Goal: Task Accomplishment & Management: Complete application form

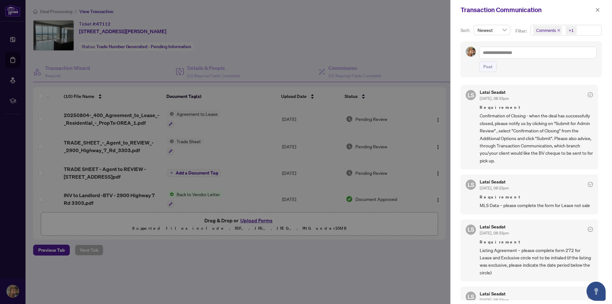
scroll to position [222, 0]
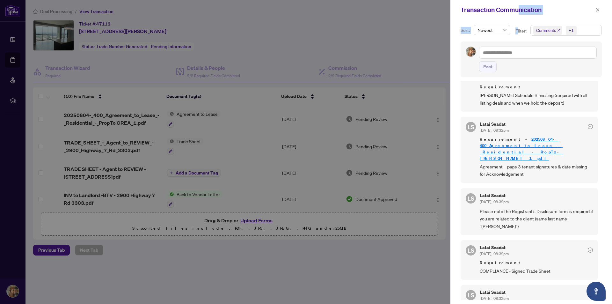
click at [517, 19] on div "Transaction Communication Sort: Newest Filter: Comments +1 Post [PERSON_NAME] S…" at bounding box center [530, 152] width 161 height 304
click at [373, 266] on div at bounding box center [306, 152] width 612 height 304
click at [313, 268] on div at bounding box center [306, 152] width 612 height 304
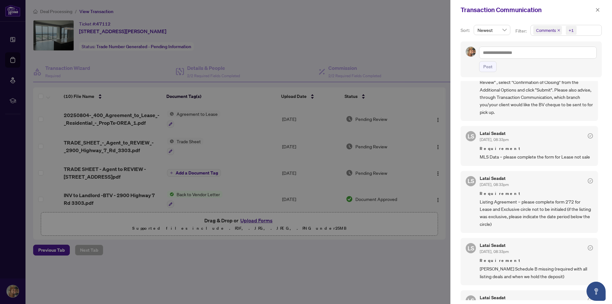
scroll to position [0, 0]
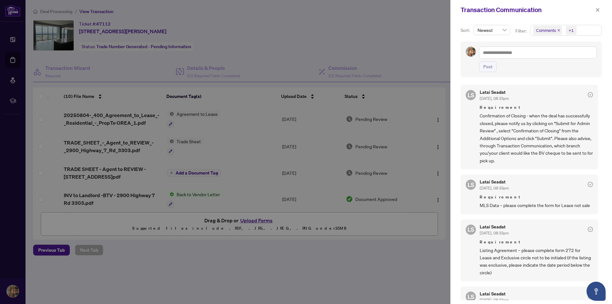
click at [304, 253] on div at bounding box center [306, 152] width 612 height 304
click at [598, 5] on span "button" at bounding box center [597, 10] width 4 height 10
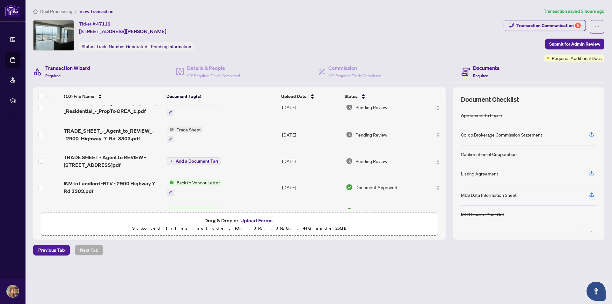
scroll to position [32, 0]
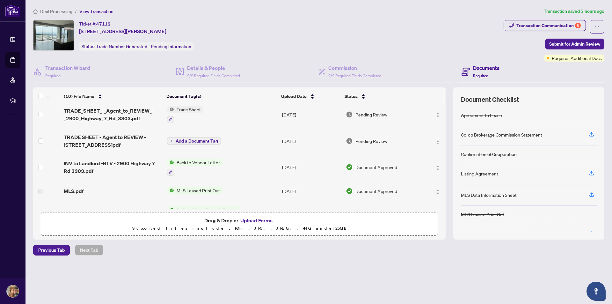
click at [64, 9] on span "Deal Processing" at bounding box center [56, 12] width 32 height 6
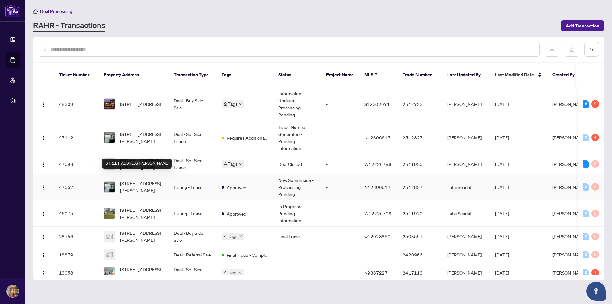
click at [150, 180] on span "[STREET_ADDRESS][PERSON_NAME]" at bounding box center [141, 187] width 43 height 14
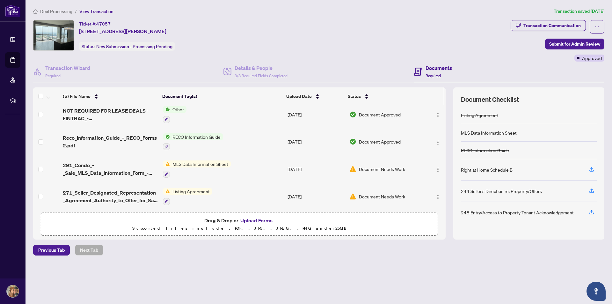
scroll to position [34, 0]
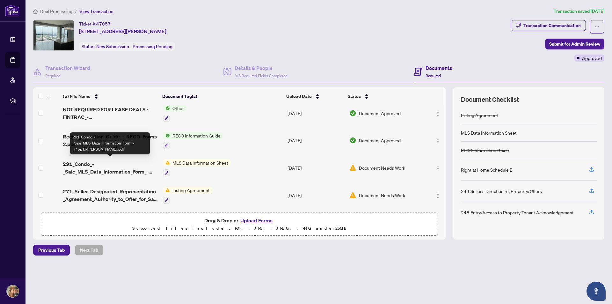
click at [112, 168] on span "291_Condo_-_Sale_MLS_Data_Information_Form_-_PropTx-[PERSON_NAME].pdf" at bounding box center [110, 167] width 95 height 15
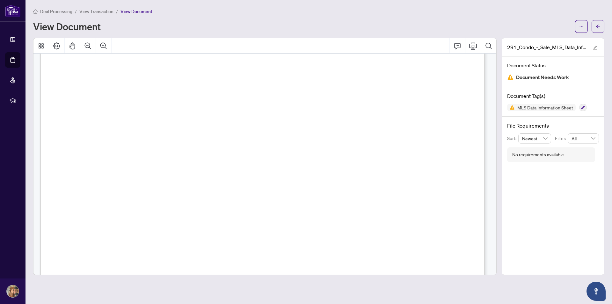
scroll to position [96, 0]
drag, startPoint x: 98, startPoint y: 104, endPoint x: 71, endPoint y: 104, distance: 27.4
click at [86, 110] on span "MUNICIPALITY" at bounding box center [95, 110] width 39 height 7
drag, startPoint x: 301, startPoint y: 175, endPoint x: 284, endPoint y: 175, distance: 17.2
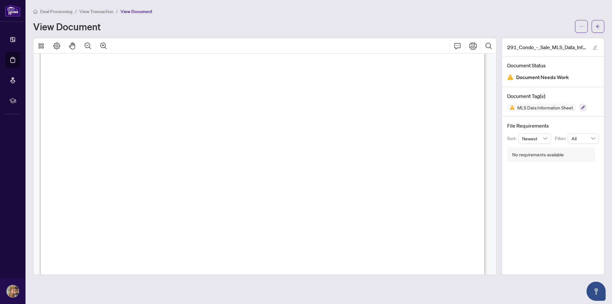
click at [284, 175] on span "[GEOGRAPHIC_DATA]" at bounding box center [283, 173] width 67 height 7
click at [300, 173] on span "[GEOGRAPHIC_DATA]" at bounding box center [283, 173] width 67 height 7
click at [89, 103] on span "[GEOGRAPHIC_DATA]" at bounding box center [109, 103] width 67 height 7
click at [87, 127] on span "[PERSON_NAME]" at bounding box center [104, 126] width 56 height 7
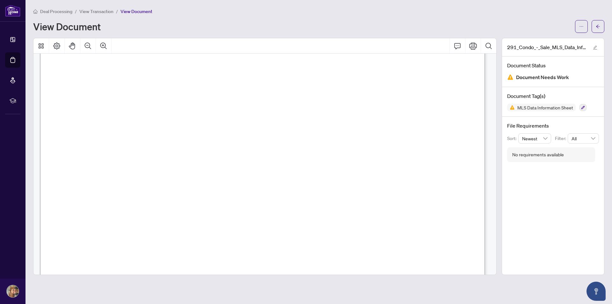
click at [87, 127] on span "[PERSON_NAME]" at bounding box center [104, 126] width 56 height 7
click at [99, 149] on span "[GEOGRAPHIC_DATA]" at bounding box center [110, 150] width 67 height 7
drag, startPoint x: 162, startPoint y: 95, endPoint x: 77, endPoint y: 93, distance: 85.1
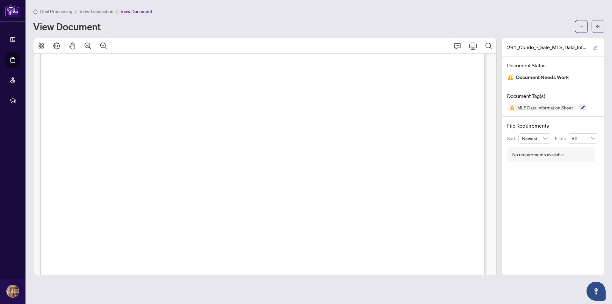
click at [77, 93] on span "[GEOGRAPHIC_DATA] 1" at bounding box center [114, 93] width 75 height 7
click at [175, 117] on span "First Service Residential" at bounding box center [126, 117] width 98 height 7
click at [175, 116] on span "First Service Residential" at bounding box center [126, 117] width 98 height 7
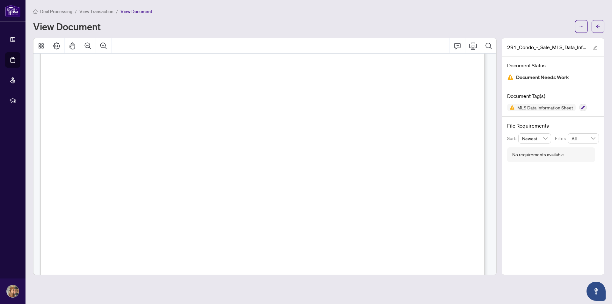
click at [175, 116] on span "First Service Residential" at bounding box center [126, 117] width 98 height 7
click at [175, 117] on span "First Service Residential" at bounding box center [126, 117] width 98 height 7
drag, startPoint x: 362, startPoint y: 117, endPoint x: 348, endPoint y: 115, distance: 13.5
click at [175, 115] on span "First Service Residential" at bounding box center [126, 117] width 98 height 7
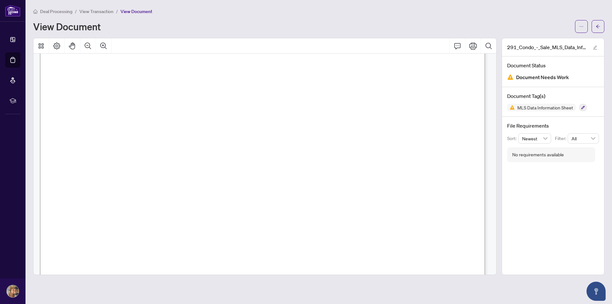
click at [206, 152] on span "LOT SIZE AREA" at bounding box center [188, 154] width 35 height 7
drag, startPoint x: 342, startPoint y: 115, endPoint x: 355, endPoint y: 117, distance: 13.5
click at [175, 117] on span "First Service Residential" at bounding box center [126, 117] width 98 height 7
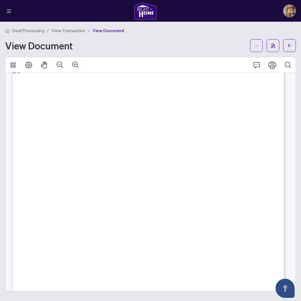
scroll to position [2548, 0]
drag, startPoint x: 35, startPoint y: 93, endPoint x: 92, endPoint y: 190, distance: 112.0
click at [92, 60] on p "COMMENTS SELLERS INITIALS REMARKS FOR CLIENTS (2000 characters) OFFER REMARKS (…" at bounding box center [202, 60] width 380 height 0
click at [97, 160] on div "COMMENTS SELLERS INITIALS REMARKS FOR CLIENTS (2000 characters) OFFER REMARKS (…" at bounding box center [202, 306] width 380 height 492
drag, startPoint x: 91, startPoint y: 201, endPoint x: 45, endPoint y: 113, distance: 98.9
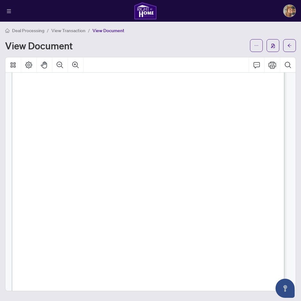
click at [45, 60] on p "COMMENTS SELLERS INITIALS REMARKS FOR CLIENTS (2000 characters) OFFER REMARKS (…" at bounding box center [202, 60] width 380 height 0
click at [36, 99] on span "City In Immaculate Condition. 1,050 sqft Layout With Floor To Ceiling Windows O…" at bounding box center [140, 101] width 213 height 4
drag, startPoint x: 34, startPoint y: 93, endPoint x: 79, endPoint y: 141, distance: 64.9
click at [79, 60] on p "COMMENTS SELLERS INITIALS REMARKS FOR CLIENTS (2000 characters) OFFER REMARKS (…" at bounding box center [202, 60] width 380 height 0
click at [133, 208] on div "COMMENTS SELLERS INITIALS REMARKS FOR CLIENTS (2000 characters) OFFER REMARKS (…" at bounding box center [202, 306] width 380 height 492
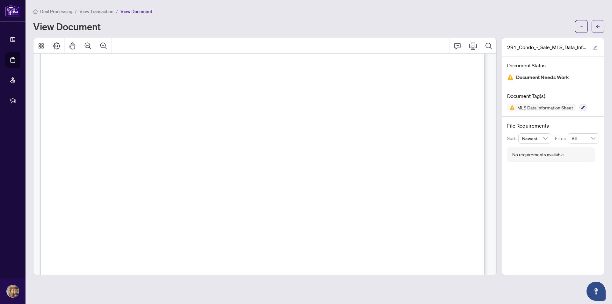
scroll to position [7324, 0]
click at [92, 10] on span "View Transaction" at bounding box center [96, 12] width 34 height 6
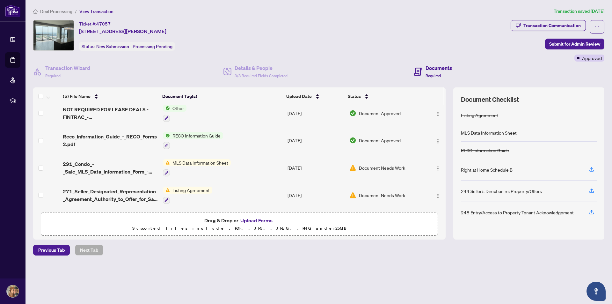
scroll to position [34, 0]
click at [251, 219] on button "Upload Forms" at bounding box center [256, 220] width 36 height 8
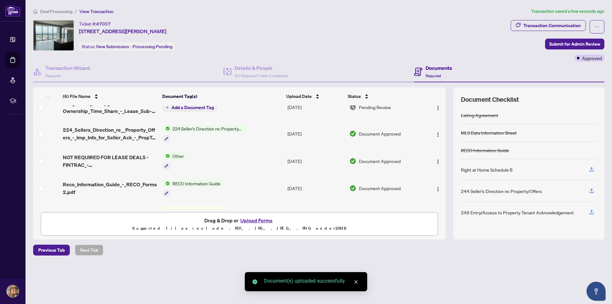
scroll to position [0, 0]
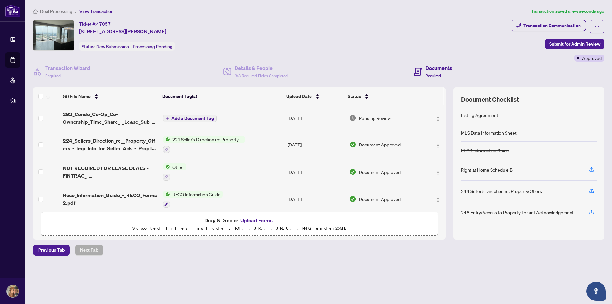
click at [192, 117] on span "Add a Document Tag" at bounding box center [192, 118] width 42 height 4
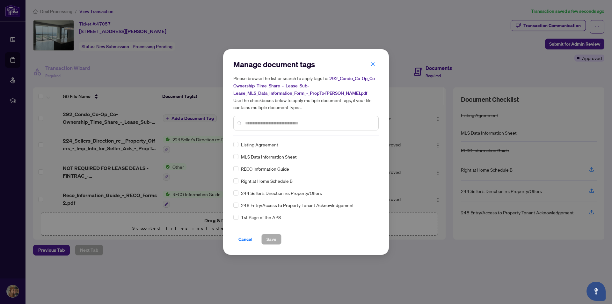
click at [261, 121] on input "text" at bounding box center [309, 122] width 128 height 7
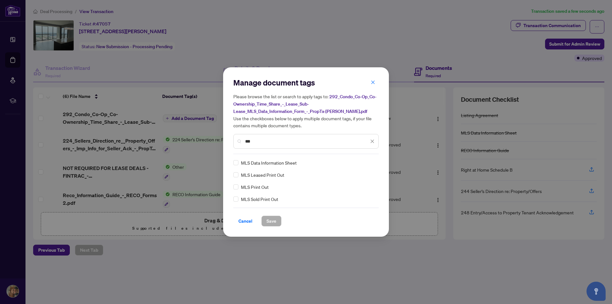
type input "***"
click at [260, 164] on span "MLS Data Information Sheet" at bounding box center [269, 162] width 56 height 7
click at [271, 218] on span "Save" at bounding box center [271, 221] width 10 height 10
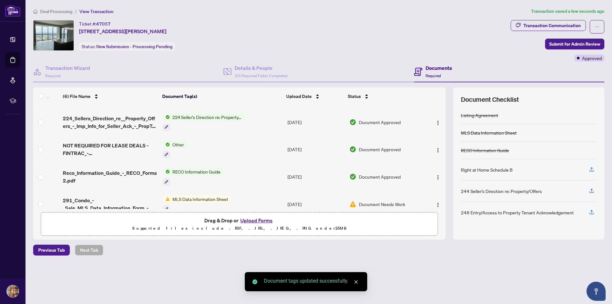
scroll to position [62, 0]
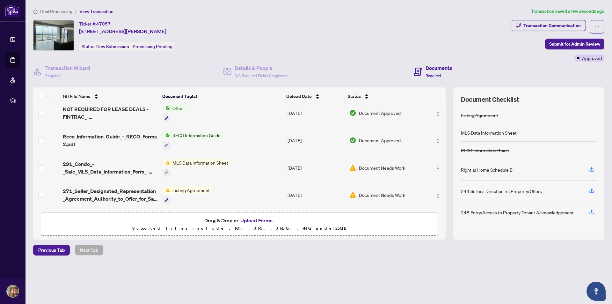
click at [57, 12] on span "Deal Processing" at bounding box center [56, 12] width 32 height 6
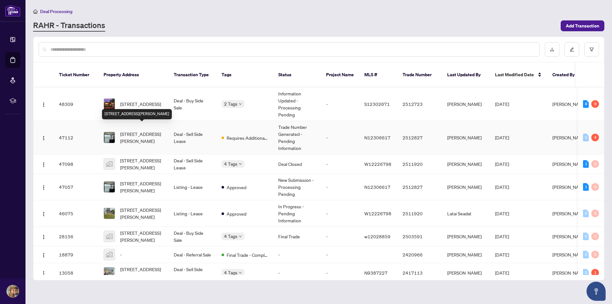
click at [144, 130] on span "[STREET_ADDRESS][PERSON_NAME]" at bounding box center [141, 137] width 43 height 14
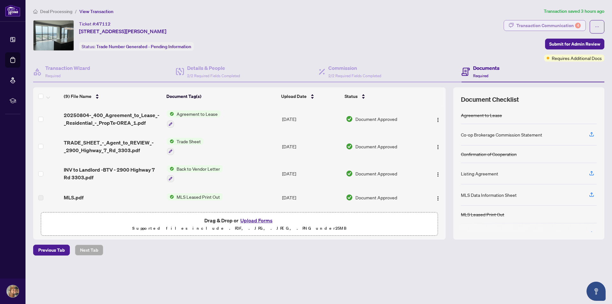
click at [544, 25] on div "Transaction Communication 4" at bounding box center [548, 25] width 64 height 10
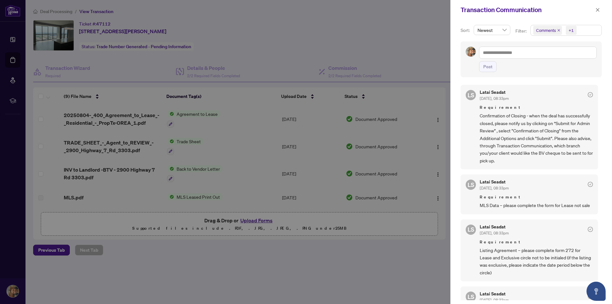
click at [232, 258] on div at bounding box center [306, 152] width 612 height 304
click at [198, 244] on div at bounding box center [306, 152] width 612 height 304
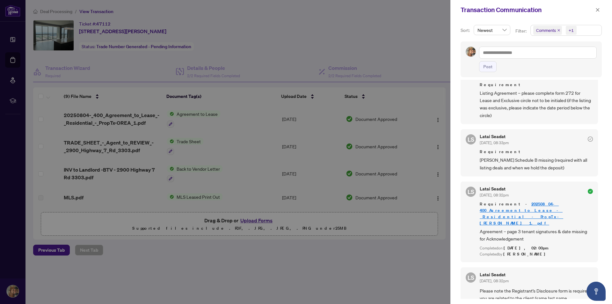
scroll to position [187, 0]
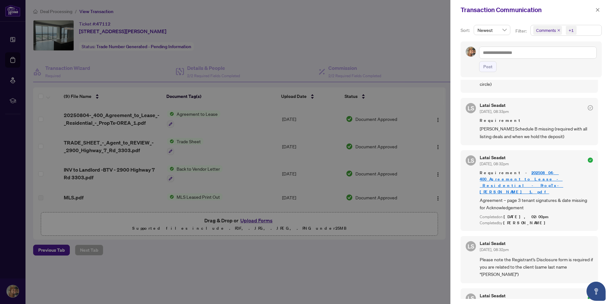
click at [336, 269] on div at bounding box center [306, 152] width 612 height 304
click at [594, 10] on button "button" at bounding box center [597, 10] width 8 height 8
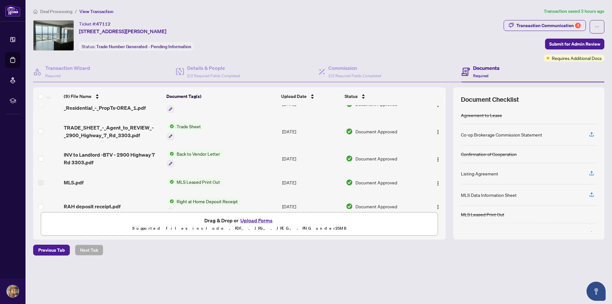
scroll to position [0, 0]
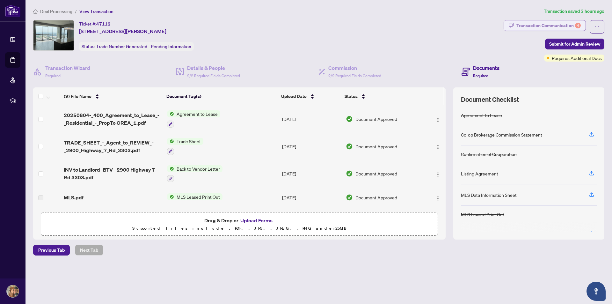
click at [532, 23] on div "Transaction Communication 4" at bounding box center [548, 25] width 64 height 10
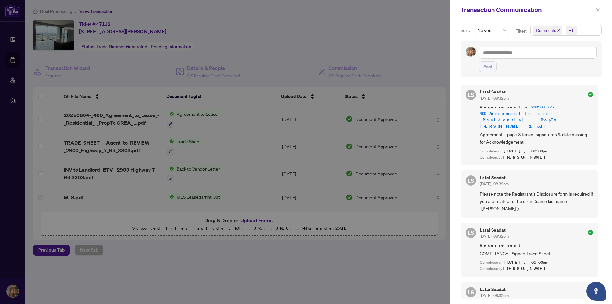
scroll to position [255, 0]
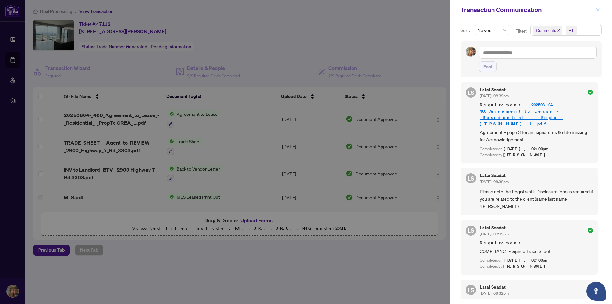
click at [598, 8] on icon "close" at bounding box center [597, 10] width 4 height 4
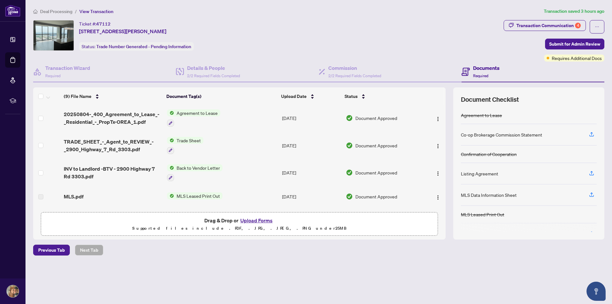
scroll to position [0, 0]
click at [118, 115] on span "20250804-_400_Agreement_to_Lease_-_Residential_-_PropTx-OREA_1.pdf" at bounding box center [113, 118] width 98 height 15
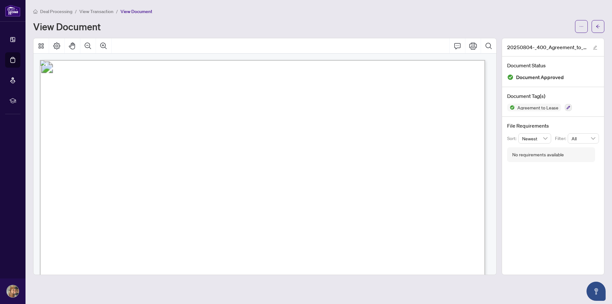
click at [104, 13] on span "View Transaction" at bounding box center [96, 12] width 34 height 6
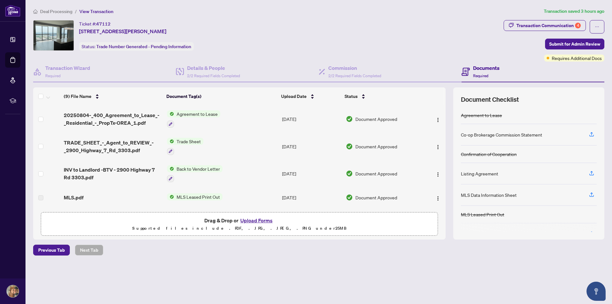
click at [212, 194] on span "MLS Leased Print Out" at bounding box center [198, 196] width 48 height 7
click at [79, 197] on span "MLS.pdf" at bounding box center [74, 197] width 20 height 8
click at [67, 197] on span "MLS.pdf" at bounding box center [74, 197] width 20 height 8
click at [125, 118] on span "20250804-_400_Agreement_to_Lease_-_Residential_-_PropTx-OREA_1.pdf" at bounding box center [113, 118] width 98 height 15
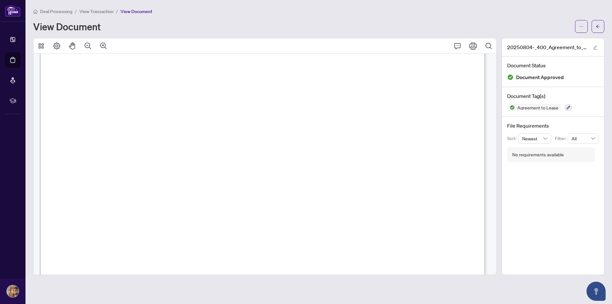
scroll to position [1210, 0]
click at [111, 9] on span "View Transaction" at bounding box center [96, 12] width 34 height 6
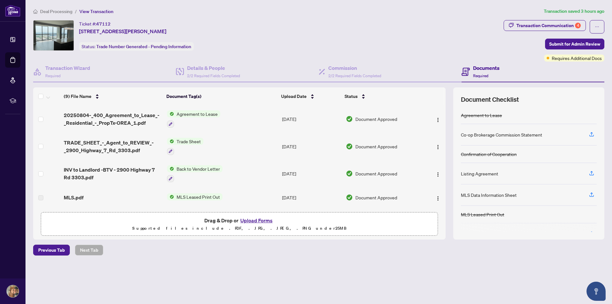
click at [252, 220] on button "Upload Forms" at bounding box center [256, 220] width 36 height 8
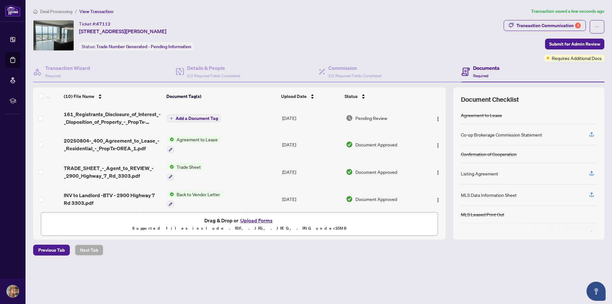
click at [195, 118] on span "Add a Document Tag" at bounding box center [196, 118] width 42 height 4
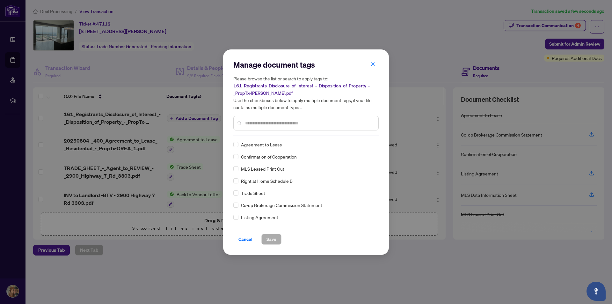
click at [285, 119] on input "text" at bounding box center [309, 122] width 128 height 7
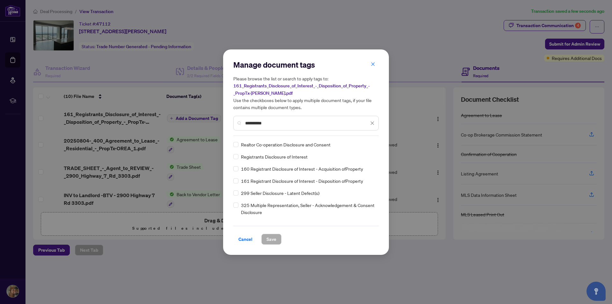
type input "**********"
drag, startPoint x: 274, startPoint y: 238, endPoint x: 299, endPoint y: 234, distance: 25.7
click at [299, 234] on div "Cancel Save" at bounding box center [305, 238] width 145 height 11
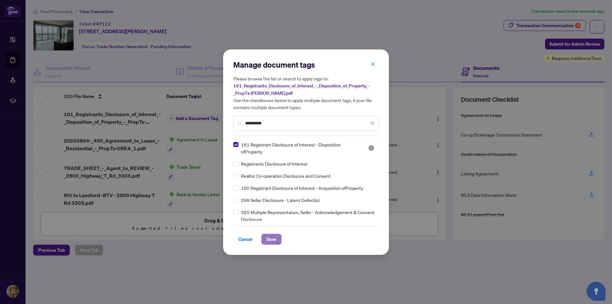
click at [273, 239] on span "Save" at bounding box center [271, 239] width 10 height 10
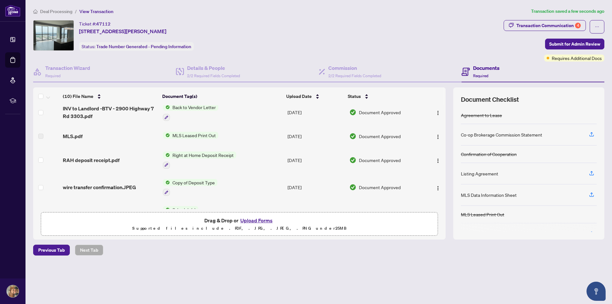
scroll to position [96, 0]
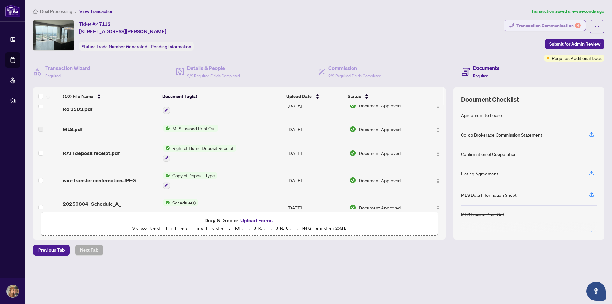
click at [544, 25] on div "Transaction Communication 4" at bounding box center [548, 25] width 64 height 10
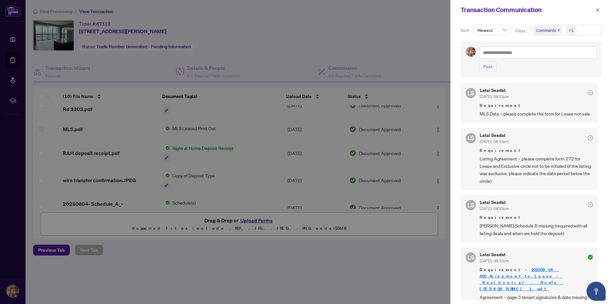
scroll to position [60, 0]
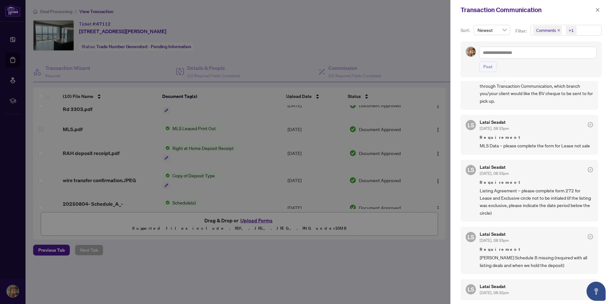
click at [186, 269] on div at bounding box center [306, 152] width 612 height 304
click at [132, 61] on div at bounding box center [306, 152] width 612 height 304
click at [597, 7] on span "button" at bounding box center [597, 10] width 4 height 10
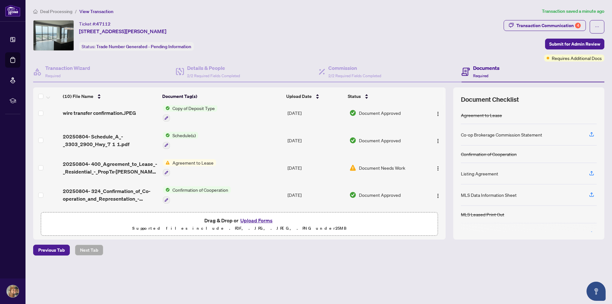
scroll to position [163, 0]
click at [374, 165] on span "Document Needs Work" at bounding box center [382, 167] width 46 height 7
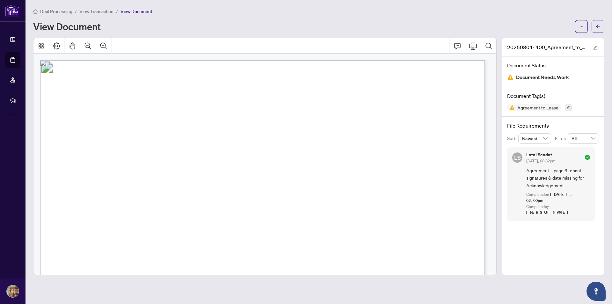
click at [89, 10] on span "View Transaction" at bounding box center [96, 12] width 34 height 6
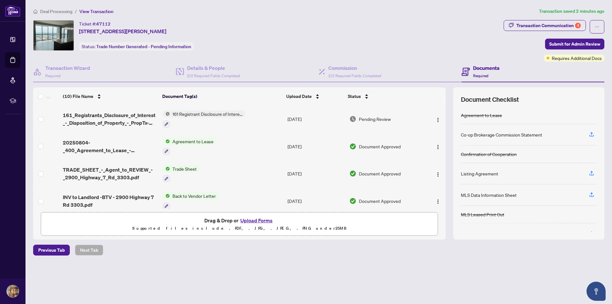
click at [54, 9] on span "Deal Processing" at bounding box center [56, 12] width 32 height 6
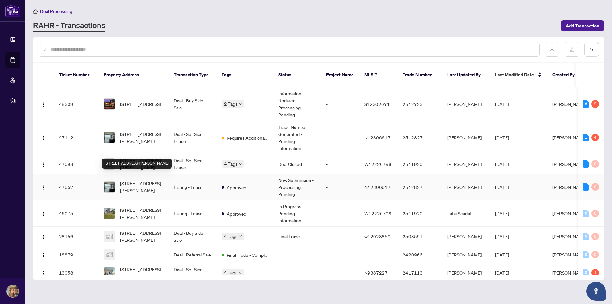
click at [131, 180] on span "[STREET_ADDRESS][PERSON_NAME]" at bounding box center [141, 187] width 43 height 14
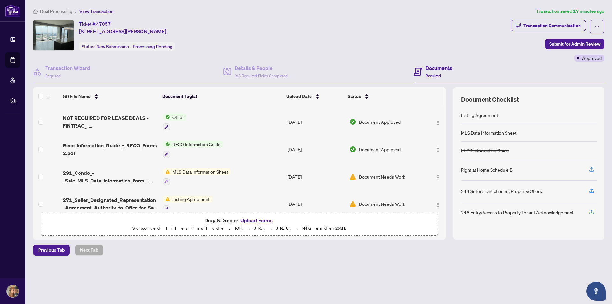
scroll to position [62, 0]
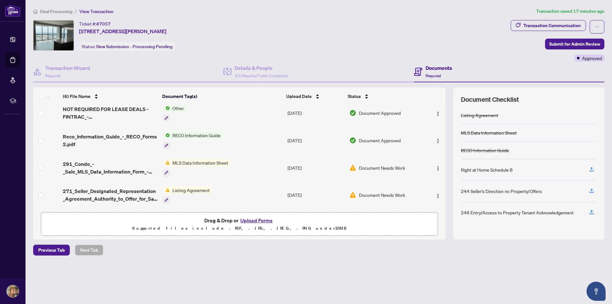
click at [383, 167] on span "Document Needs Work" at bounding box center [382, 167] width 46 height 7
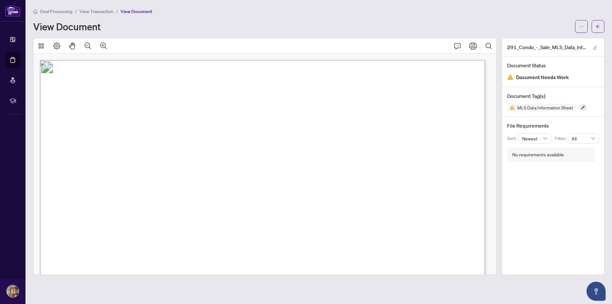
click at [104, 11] on span "View Transaction" at bounding box center [96, 12] width 34 height 6
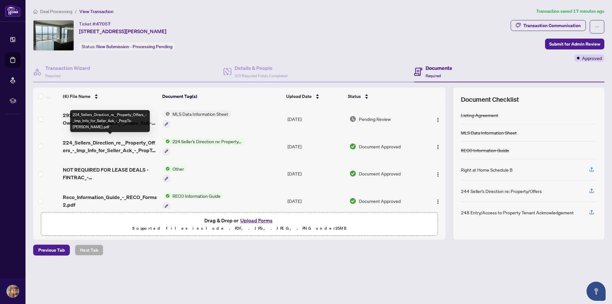
scroll to position [62, 0]
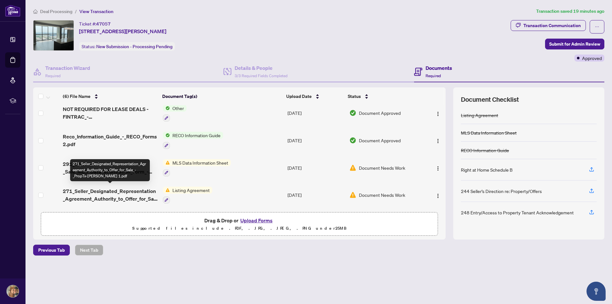
click at [146, 194] on span "271_Seller_Designated_Representation_Agreement_Authority_to_Offer_for_Sale_-_Pr…" at bounding box center [110, 194] width 95 height 15
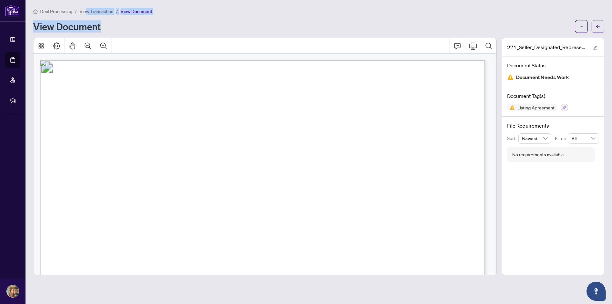
drag, startPoint x: 86, startPoint y: 11, endPoint x: 102, endPoint y: 26, distance: 21.4
click at [102, 26] on div "Deal Processing / View Transaction / View Document View Document" at bounding box center [318, 20] width 571 height 25
click at [112, 25] on div "View Document" at bounding box center [302, 26] width 538 height 10
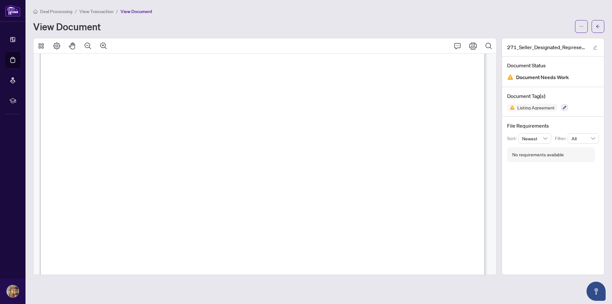
scroll to position [191, 0]
click at [95, 12] on span "View Transaction" at bounding box center [96, 12] width 34 height 6
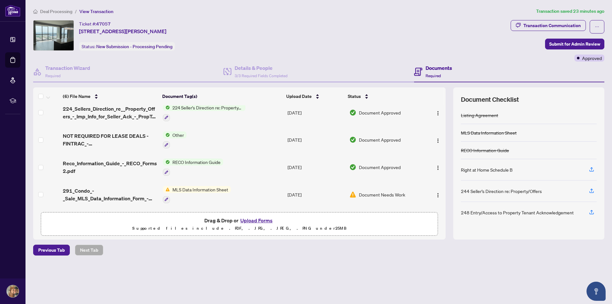
scroll to position [62, 0]
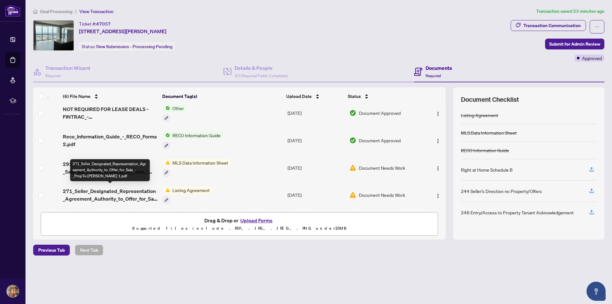
click at [122, 191] on span "271_Seller_Designated_Representation_Agreement_Authority_to_Offer_for_Sale_-_Pr…" at bounding box center [110, 194] width 95 height 15
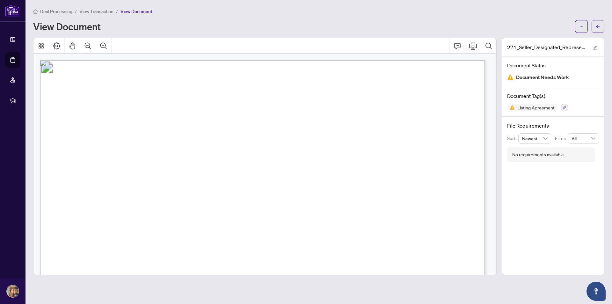
click at [100, 11] on span "View Transaction" at bounding box center [96, 12] width 34 height 6
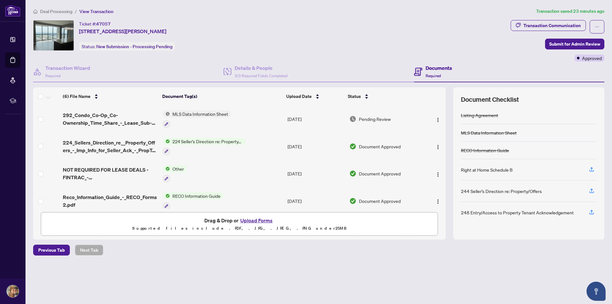
click at [58, 11] on span "Deal Processing" at bounding box center [56, 12] width 32 height 6
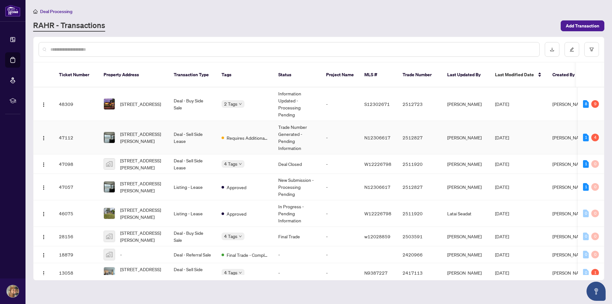
click at [232, 134] on span "Requires Additional Docs" at bounding box center [246, 137] width 41 height 7
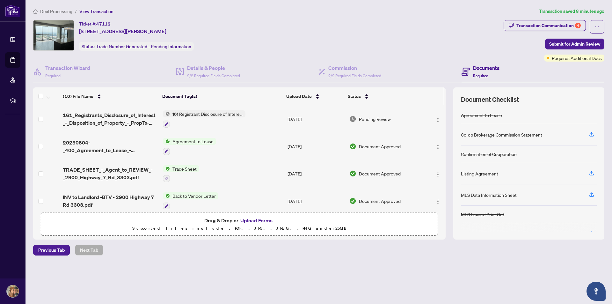
click at [256, 221] on button "Upload Forms" at bounding box center [256, 220] width 36 height 8
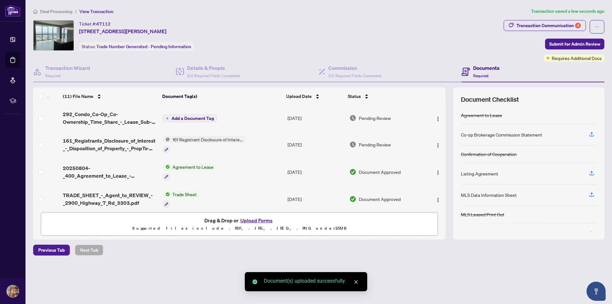
click at [200, 118] on span "Add a Document Tag" at bounding box center [192, 118] width 42 height 4
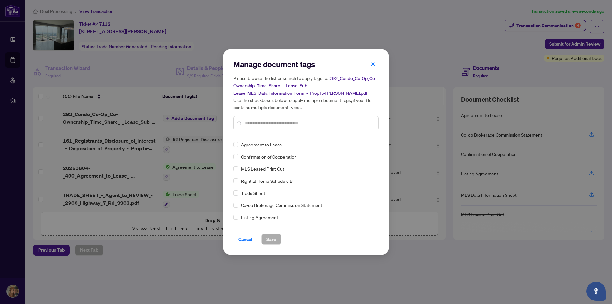
click at [294, 125] on input "text" at bounding box center [309, 122] width 128 height 7
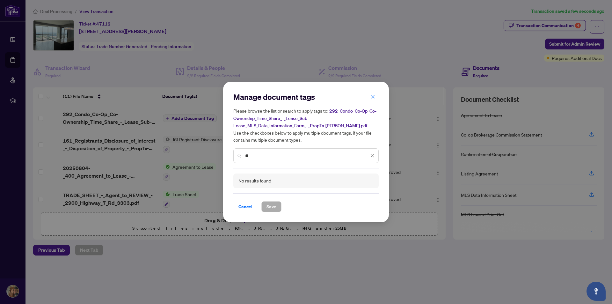
type input "*"
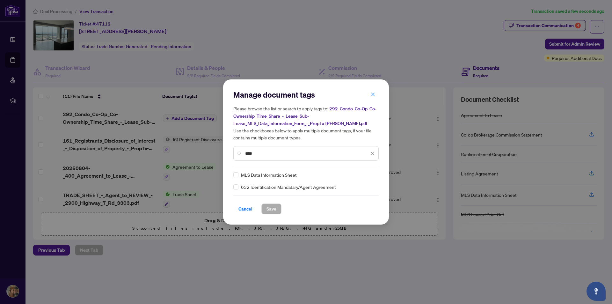
type input "****"
drag, startPoint x: 274, startPoint y: 210, endPoint x: 278, endPoint y: 209, distance: 3.5
click at [274, 209] on span "Save" at bounding box center [271, 209] width 10 height 10
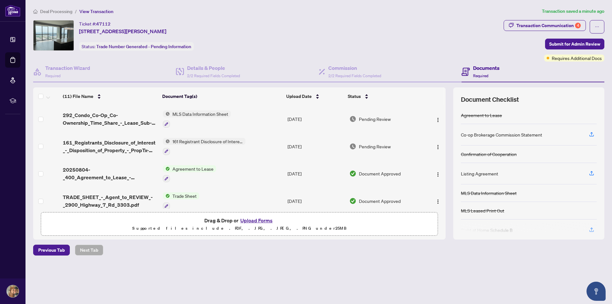
click at [66, 10] on span "Deal Processing" at bounding box center [56, 12] width 32 height 6
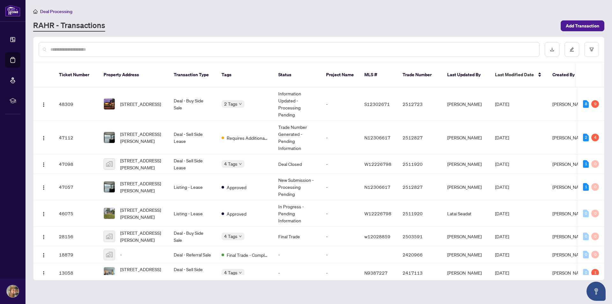
click at [51, 11] on span "Deal Processing" at bounding box center [56, 12] width 32 height 6
click at [82, 136] on td "47112" at bounding box center [76, 137] width 45 height 33
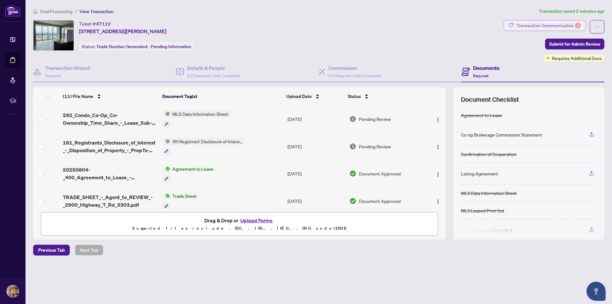
click at [548, 29] on div "Transaction Communication 4" at bounding box center [548, 25] width 64 height 10
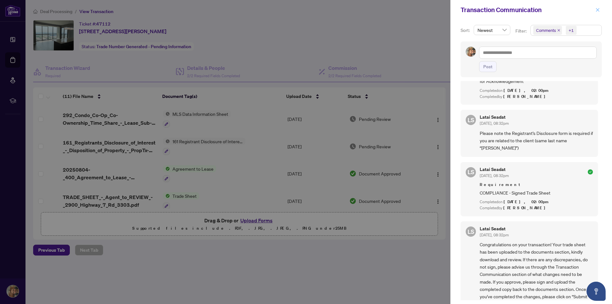
click at [596, 11] on icon "close" at bounding box center [597, 10] width 4 height 4
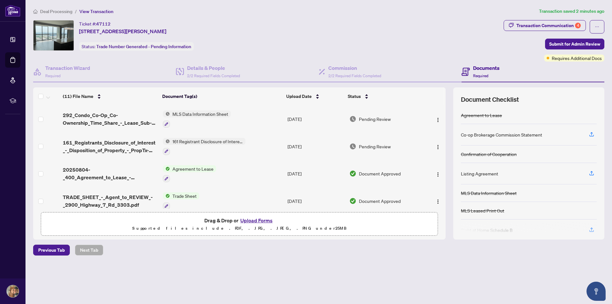
click at [60, 11] on span "Deal Processing" at bounding box center [56, 12] width 32 height 6
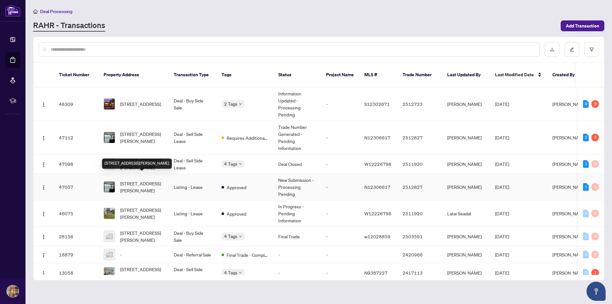
click at [140, 180] on span "[STREET_ADDRESS][PERSON_NAME]" at bounding box center [141, 187] width 43 height 14
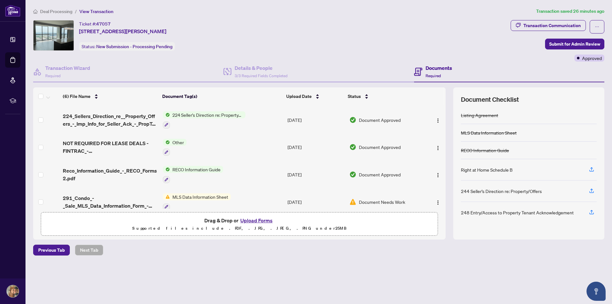
scroll to position [62, 0]
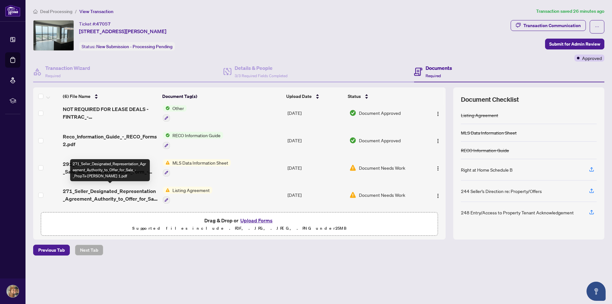
click at [135, 192] on span "271_Seller_Designated_Representation_Agreement_Authority_to_Offer_for_Sale_-_Pr…" at bounding box center [110, 194] width 95 height 15
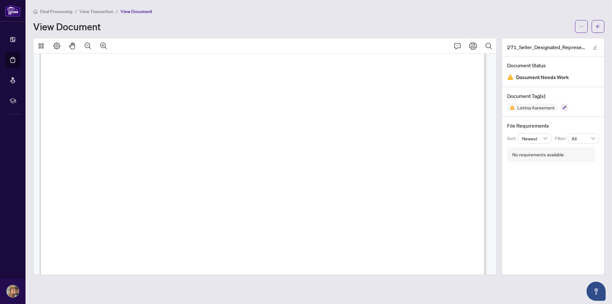
scroll to position [1433, 0]
click at [99, 12] on span "View Transaction" at bounding box center [96, 12] width 34 height 6
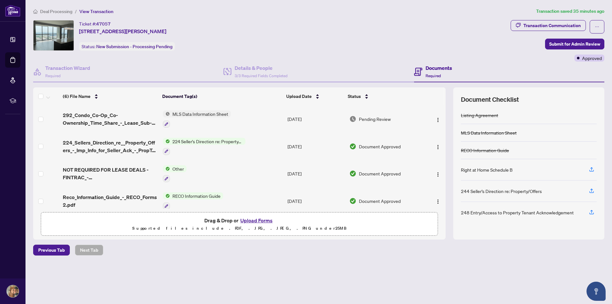
click at [247, 221] on button "Upload Forms" at bounding box center [256, 220] width 36 height 8
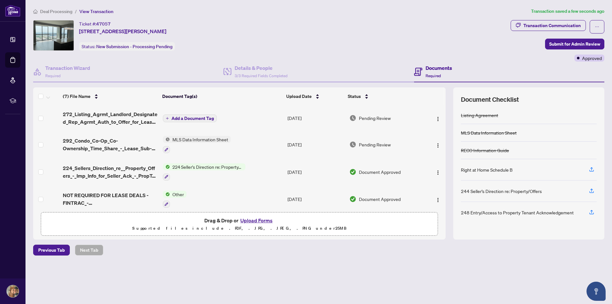
click at [185, 116] on span "Add a Document Tag" at bounding box center [192, 118] width 42 height 4
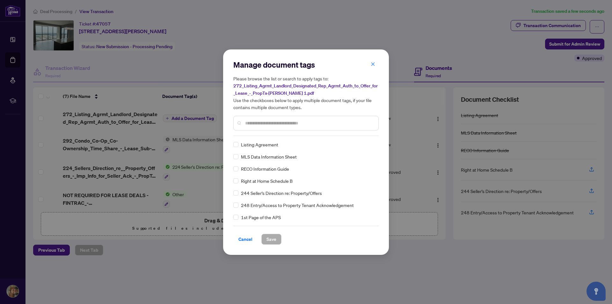
click at [275, 134] on div "Manage document tags Please browse the list or search to apply tags to: 272_Lis…" at bounding box center [305, 98] width 145 height 76
click at [269, 239] on span "Save" at bounding box center [271, 239] width 10 height 10
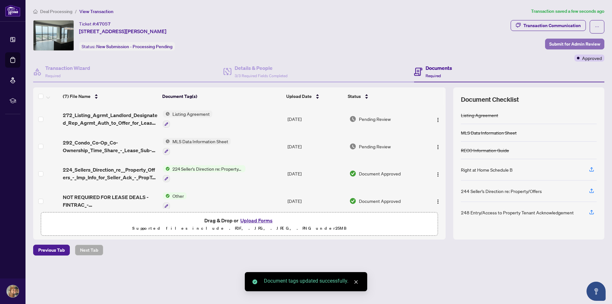
click at [556, 41] on span "Submit for Admin Review" at bounding box center [574, 44] width 51 height 10
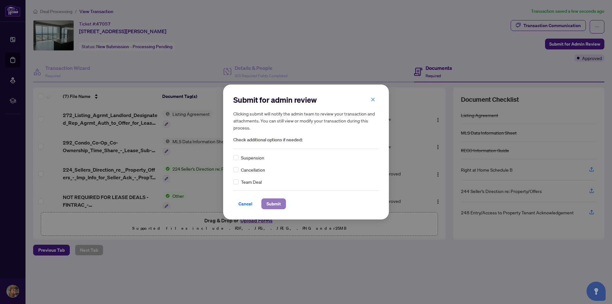
click at [275, 202] on span "Submit" at bounding box center [273, 203] width 14 height 10
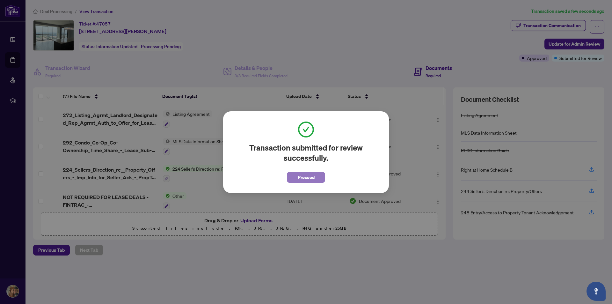
click at [309, 181] on span "Proceed" at bounding box center [305, 177] width 17 height 10
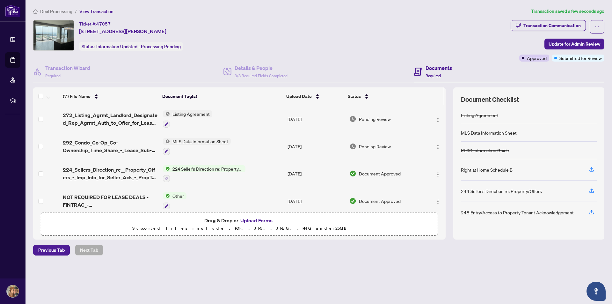
click at [63, 10] on span "Deal Processing" at bounding box center [56, 12] width 32 height 6
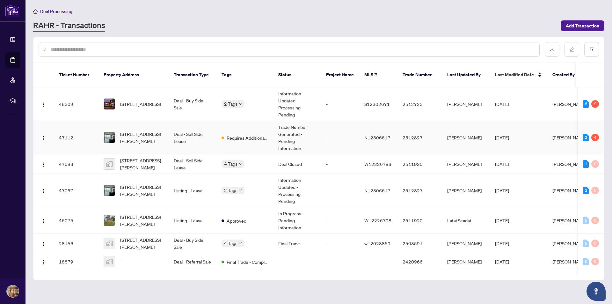
click at [195, 128] on td "Deal - Sell Side Lease" at bounding box center [192, 137] width 48 height 33
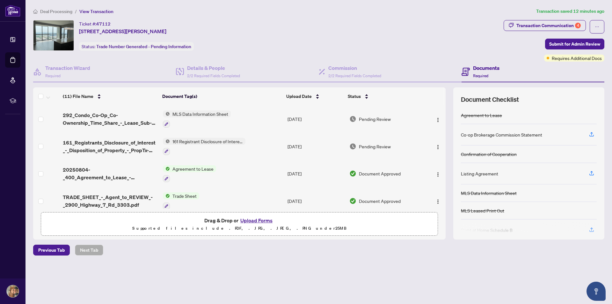
click at [262, 219] on button "Upload Forms" at bounding box center [256, 220] width 36 height 8
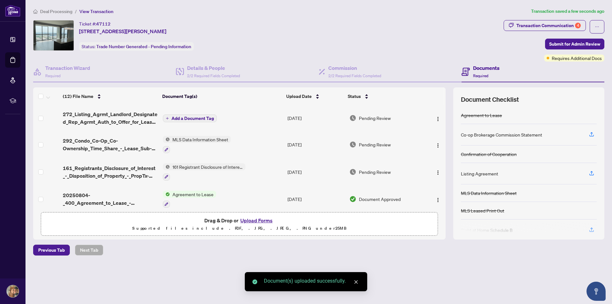
click at [193, 117] on span "Add a Document Tag" at bounding box center [192, 118] width 42 height 4
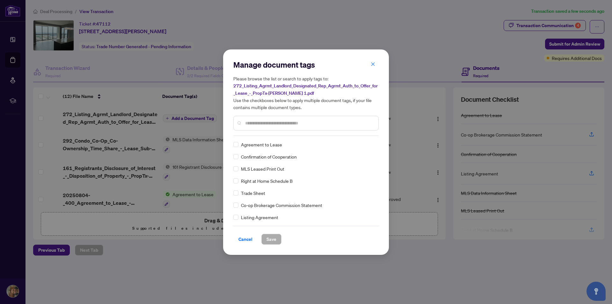
click at [268, 144] on span "Agreement to Lease" at bounding box center [261, 144] width 41 height 7
click at [271, 239] on span "Save" at bounding box center [271, 239] width 10 height 10
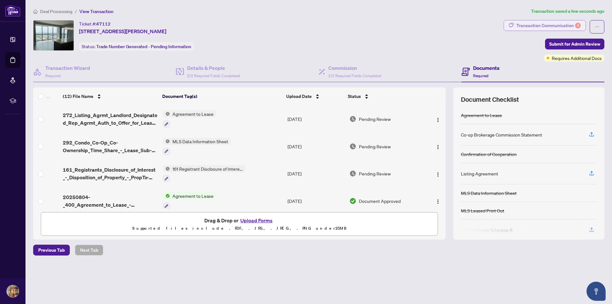
click at [548, 27] on div "Transaction Communication 4" at bounding box center [548, 25] width 64 height 10
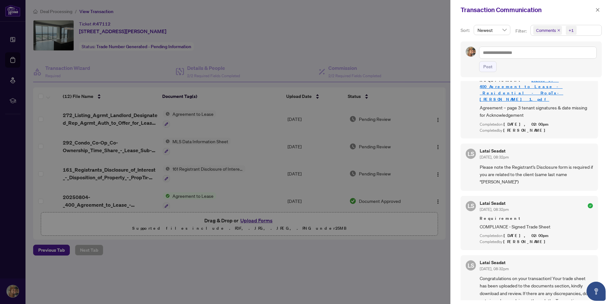
scroll to position [314, 0]
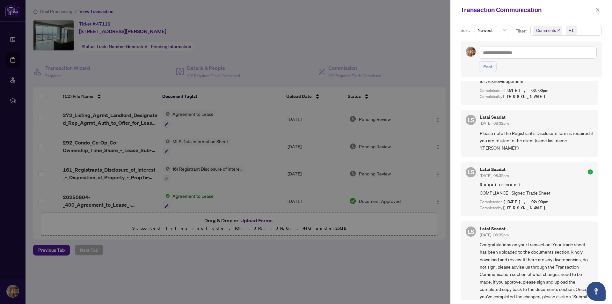
click at [426, 251] on div at bounding box center [306, 152] width 612 height 304
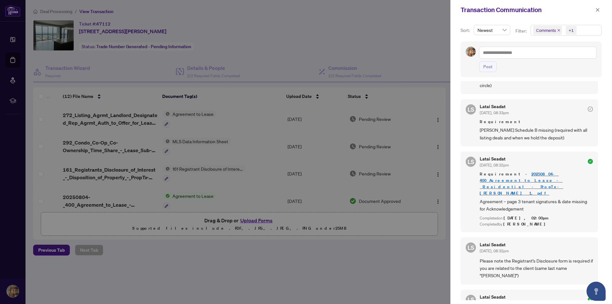
scroll to position [0, 0]
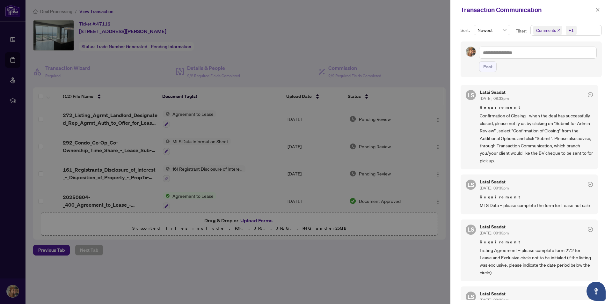
click at [413, 28] on div at bounding box center [306, 152] width 612 height 304
click at [596, 7] on span "button" at bounding box center [597, 10] width 4 height 10
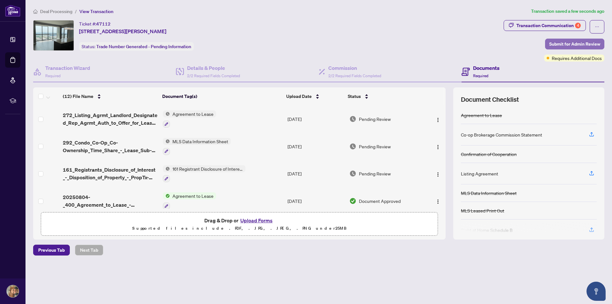
click at [558, 46] on span "Submit for Admin Review" at bounding box center [574, 44] width 51 height 10
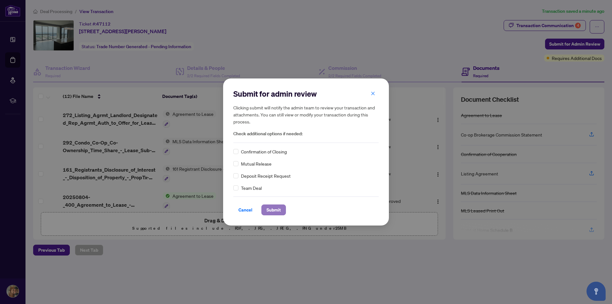
click at [279, 207] on span "Submit" at bounding box center [273, 209] width 14 height 10
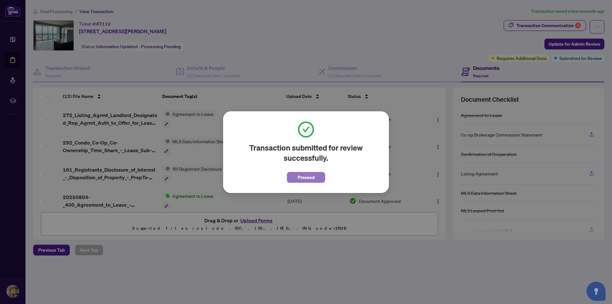
click at [298, 179] on span "Proceed" at bounding box center [305, 177] width 17 height 10
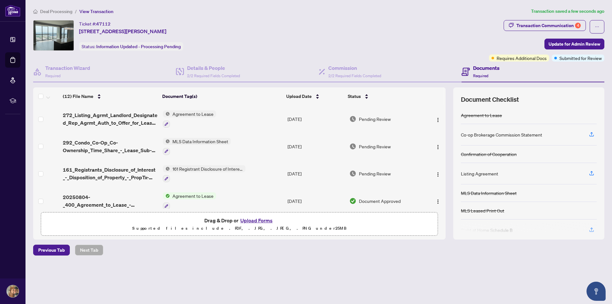
click at [413, 18] on div "Deal Processing / View Transaction Transaction saved a few seconds ago Ticket #…" at bounding box center [319, 143] width 576 height 270
click at [59, 9] on span "Deal Processing" at bounding box center [56, 12] width 32 height 6
